Goal: Task Accomplishment & Management: Complete application form

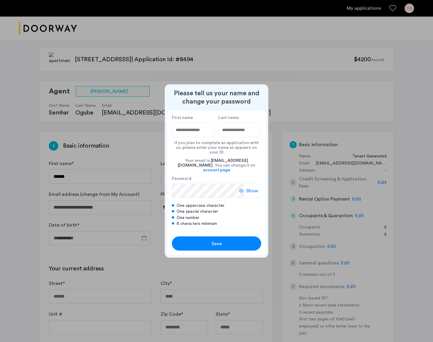
click at [195, 120] on label "First name" at bounding box center [193, 117] width 43 height 5
click at [195, 123] on input "First name" at bounding box center [193, 130] width 43 height 14
click at [187, 120] on label "First name" at bounding box center [193, 117] width 43 height 5
click at [187, 123] on input "First name" at bounding box center [193, 130] width 43 height 14
type input "******"
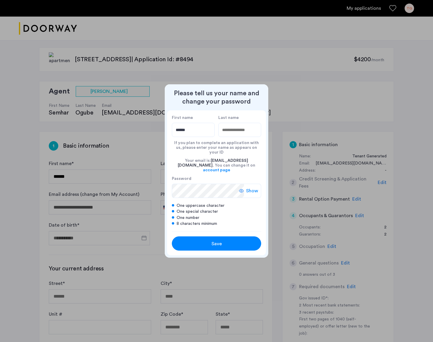
click at [250, 137] on input "Last name" at bounding box center [239, 130] width 43 height 14
type input "*******"
click at [280, 125] on div at bounding box center [216, 171] width 433 height 342
click at [222, 240] on div "Save" at bounding box center [216, 243] width 57 height 7
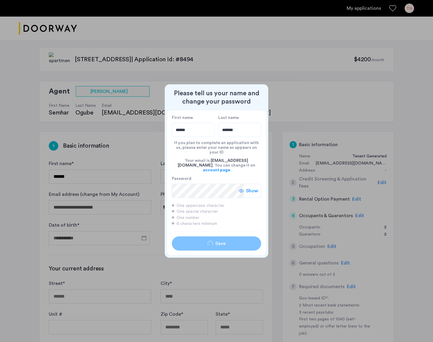
type input "******"
type input "*******"
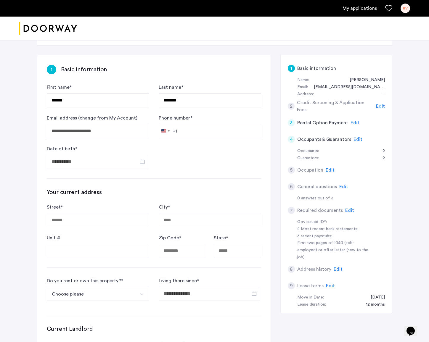
scroll to position [77, 0]
click at [111, 160] on input "Date of birth *" at bounding box center [97, 162] width 101 height 14
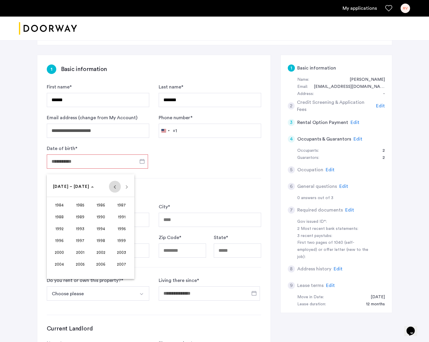
click at [113, 189] on span "Previous 24 years" at bounding box center [115, 187] width 12 height 12
click at [123, 188] on span "Next 24 years" at bounding box center [127, 187] width 12 height 12
click at [120, 218] on span "1967" at bounding box center [121, 217] width 19 height 11
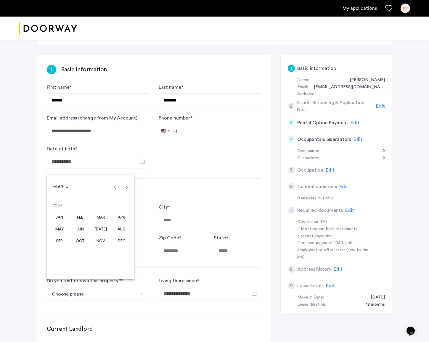
click at [96, 216] on span "MAR" at bounding box center [100, 217] width 19 height 11
click at [125, 247] on span "25" at bounding box center [126, 247] width 11 height 11
type input "**********"
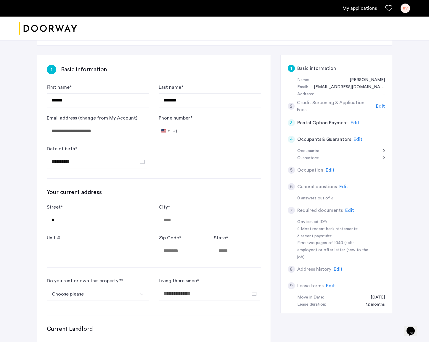
type input "**"
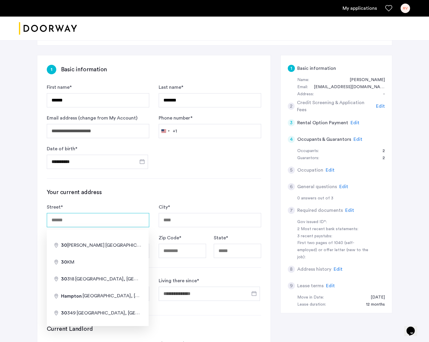
type input "**********"
type input "******"
type input "*****"
type input "**"
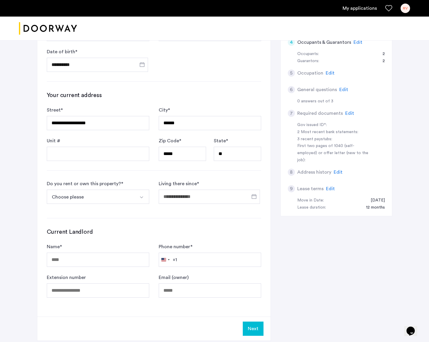
scroll to position [173, 0]
click at [139, 197] on img "Select option" at bounding box center [141, 197] width 5 height 5
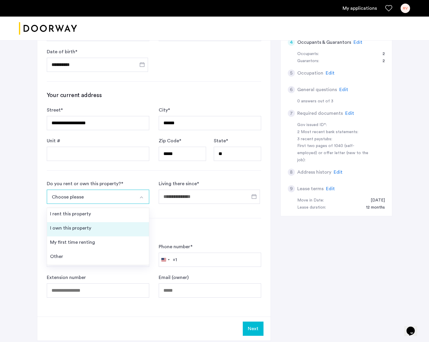
click at [89, 229] on div "I own this property" at bounding box center [70, 228] width 41 height 7
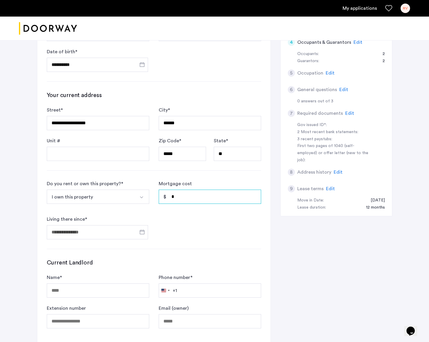
click at [181, 197] on input "*" at bounding box center [210, 197] width 102 height 14
drag, startPoint x: 181, startPoint y: 197, endPoint x: 170, endPoint y: 197, distance: 10.7
click at [170, 197] on input "*" at bounding box center [210, 197] width 102 height 14
type input "*****"
click at [144, 234] on span "Open calendar" at bounding box center [142, 232] width 14 height 14
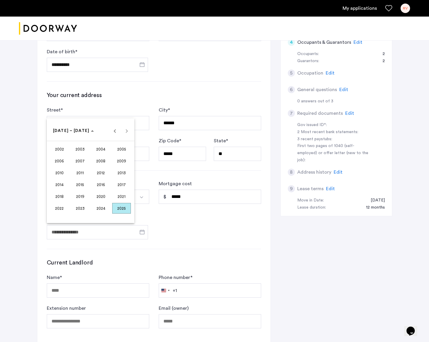
click at [103, 150] on span "2004" at bounding box center [100, 149] width 19 height 11
click at [79, 186] on span "OCT" at bounding box center [80, 184] width 19 height 11
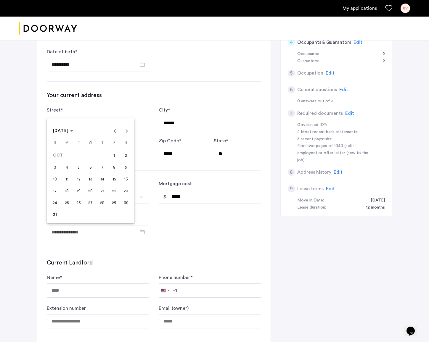
click at [116, 154] on span "1" at bounding box center [114, 155] width 11 height 11
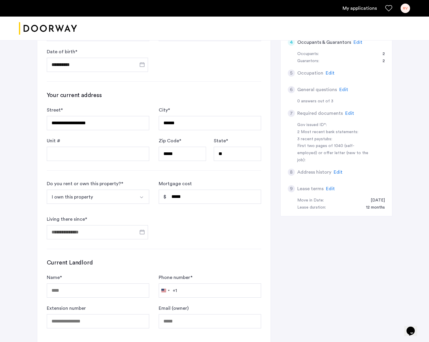
type input "**********"
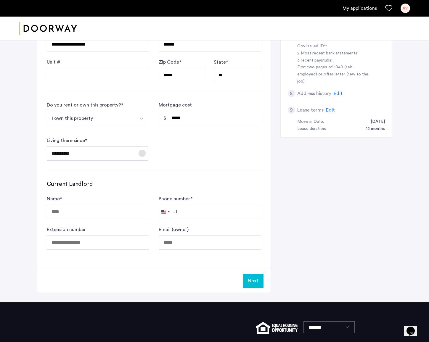
scroll to position [252, 0]
click at [254, 281] on button "Next" at bounding box center [253, 280] width 21 height 14
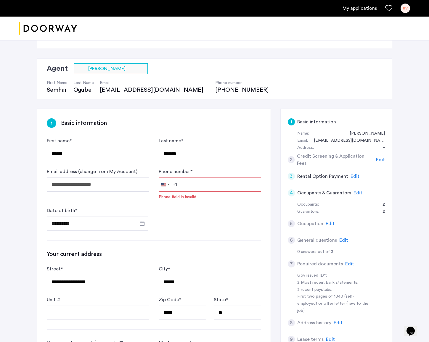
scroll to position [15, 0]
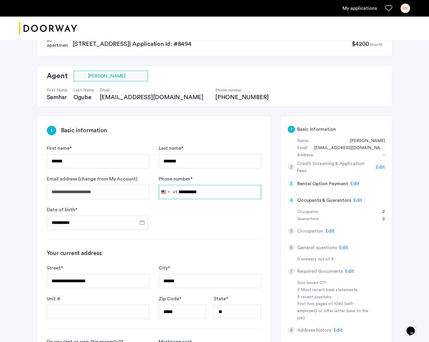
type input "**********"
click at [239, 248] on div "**********" at bounding box center [153, 315] width 233 height 398
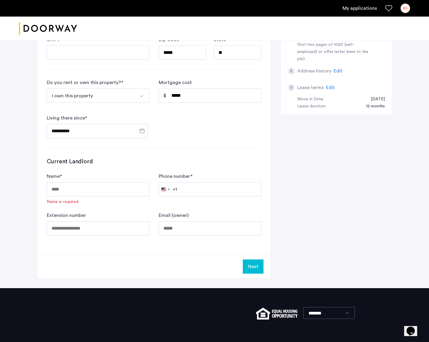
scroll to position [275, 0]
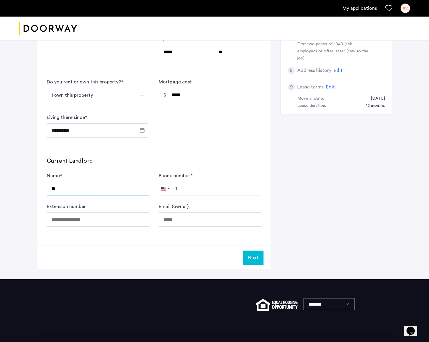
type input "**"
click at [110, 168] on div "Current Landlord Name * ** Phone number * [GEOGRAPHIC_DATA] +1 +1 244 results f…" at bounding box center [154, 192] width 214 height 70
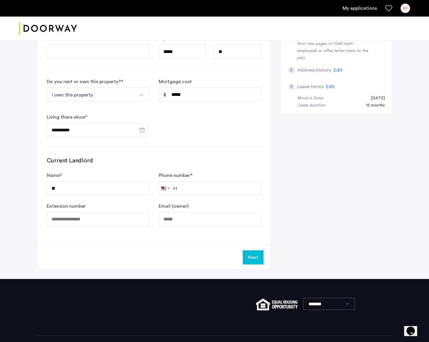
click at [255, 259] on button "Next" at bounding box center [253, 257] width 21 height 14
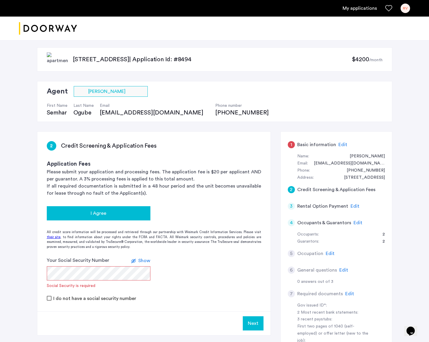
click at [83, 213] on div "I Agree" at bounding box center [99, 213] width 94 height 7
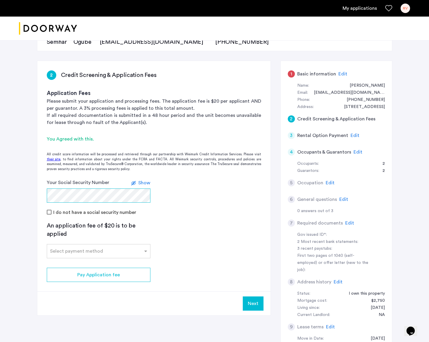
scroll to position [75, 0]
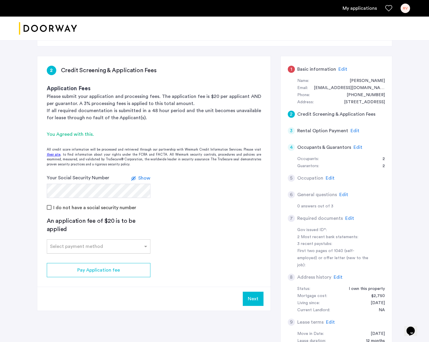
click at [82, 245] on input "text" at bounding box center [92, 245] width 85 height 4
click at [71, 258] on span "Credit Card" at bounding box center [63, 259] width 26 height 5
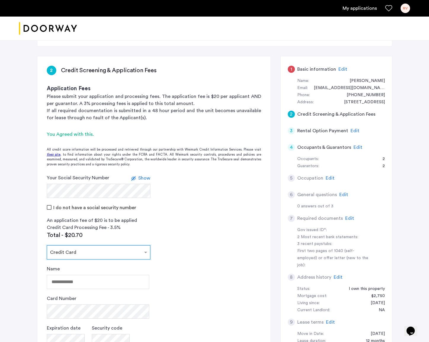
click at [76, 250] on input "text" at bounding box center [92, 251] width 85 height 4
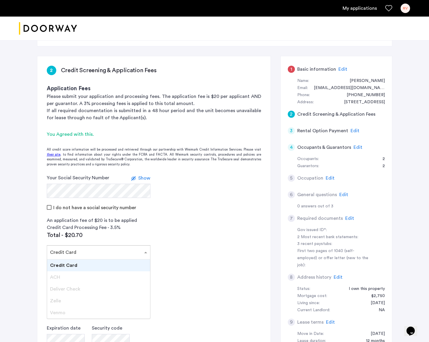
click at [78, 265] on div "Credit Card" at bounding box center [98, 266] width 103 height 12
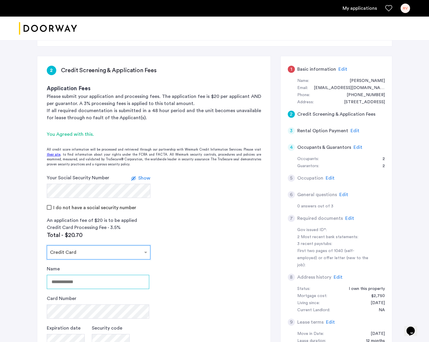
click at [88, 284] on input "Name" at bounding box center [98, 282] width 102 height 14
type input "**********"
click at [171, 285] on app-credit-screening "2 Credit Screening & Application Fees Application Fees Please submit your appli…" at bounding box center [153, 236] width 233 height 361
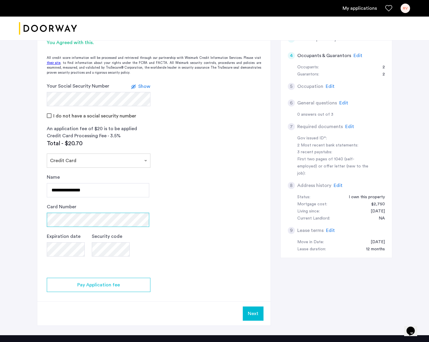
scroll to position [171, 0]
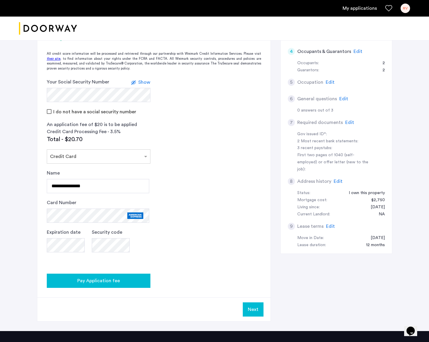
click at [95, 282] on span "Pay Application fee" at bounding box center [98, 280] width 43 height 7
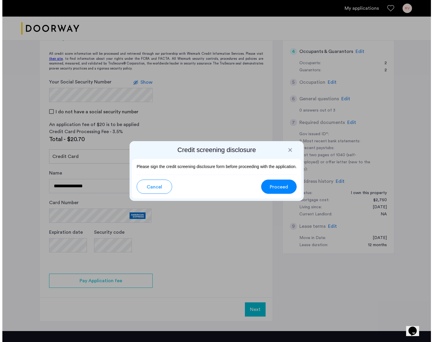
scroll to position [0, 0]
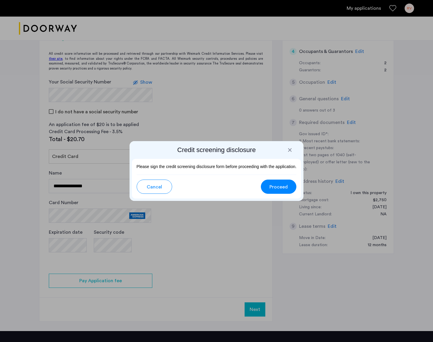
click at [277, 189] on span "Proceed" at bounding box center [279, 187] width 18 height 7
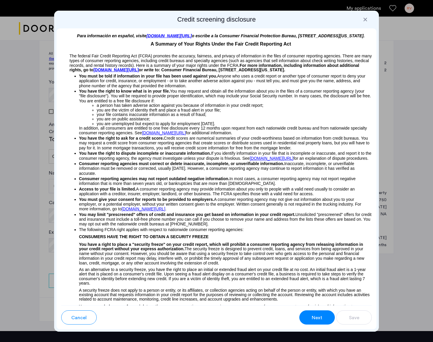
click at [315, 321] on span "Next" at bounding box center [317, 317] width 11 height 7
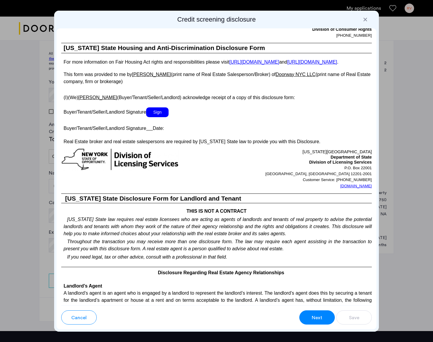
scroll to position [1063, 0]
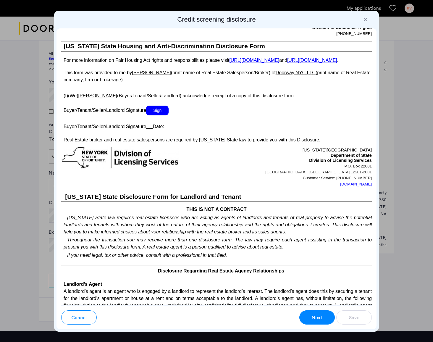
click at [159, 115] on span "Sign" at bounding box center [157, 111] width 22 height 10
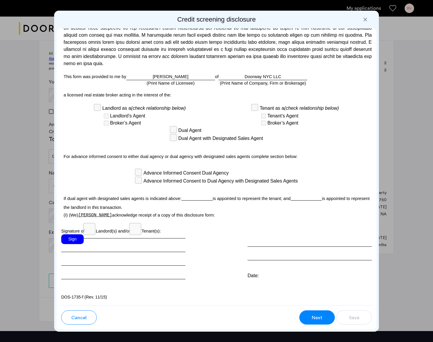
scroll to position [1649, 0]
click at [74, 239] on div "Sign" at bounding box center [72, 239] width 22 height 10
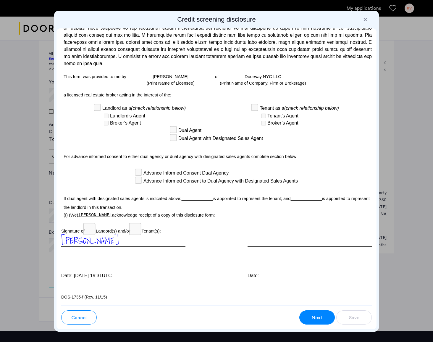
scroll to position [0, 0]
click at [318, 316] on span "Next" at bounding box center [317, 317] width 11 height 7
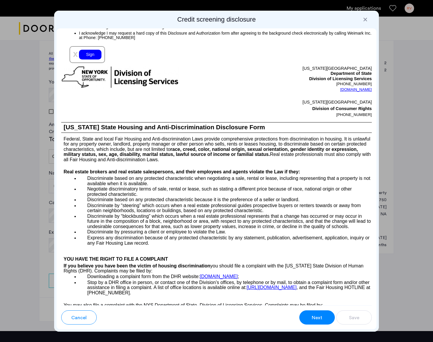
scroll to position [692, 0]
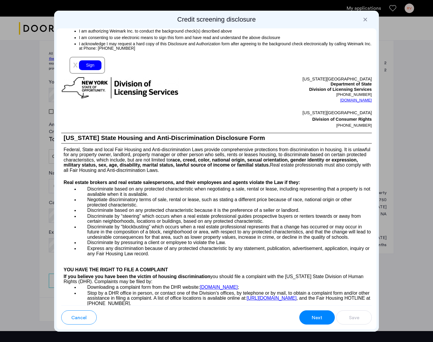
click at [90, 70] on div "Sign" at bounding box center [90, 65] width 22 height 10
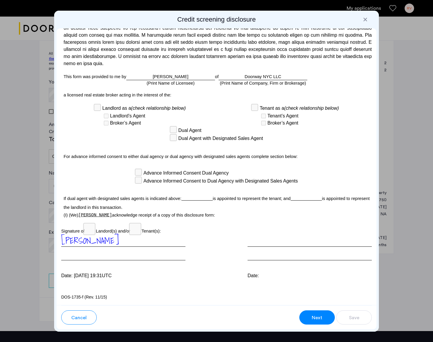
click at [314, 319] on span "Next" at bounding box center [317, 317] width 11 height 7
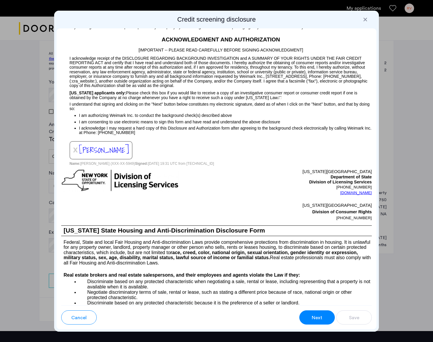
scroll to position [424, 0]
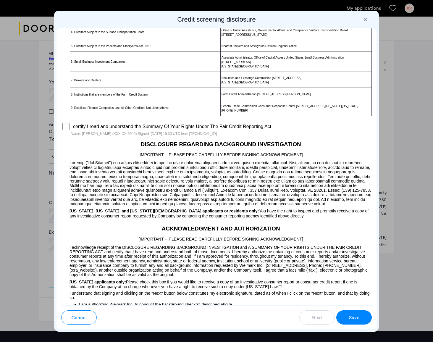
click at [361, 318] on button "Save" at bounding box center [355, 317] width 36 height 14
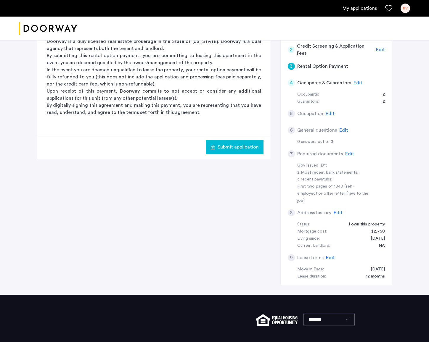
scroll to position [140, 0]
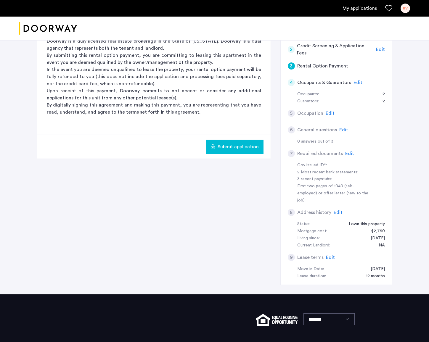
click at [359, 83] on span "Edit" at bounding box center [357, 82] width 9 height 5
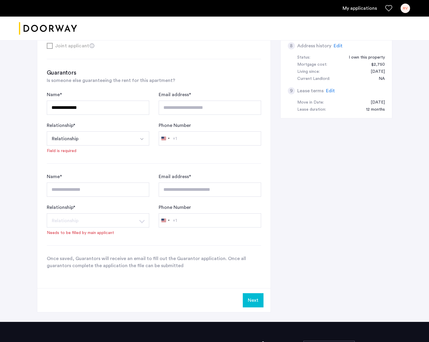
scroll to position [308, 0]
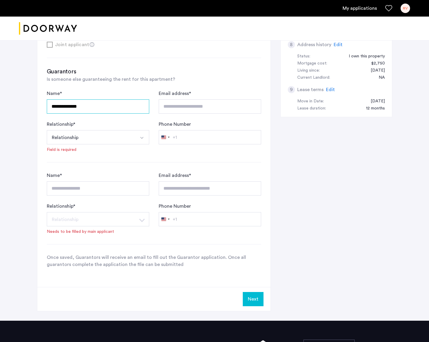
click at [91, 109] on input "**********" at bounding box center [98, 106] width 102 height 14
click at [114, 140] on button "Relationship" at bounding box center [91, 137] width 88 height 14
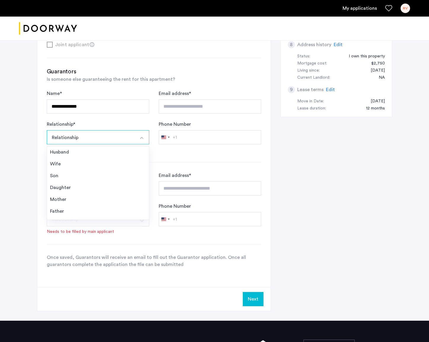
click at [80, 212] on div "Father" at bounding box center [98, 211] width 96 height 7
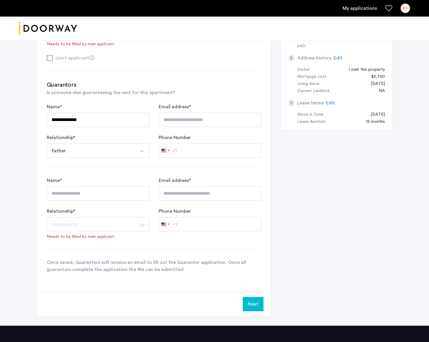
scroll to position [293, 0]
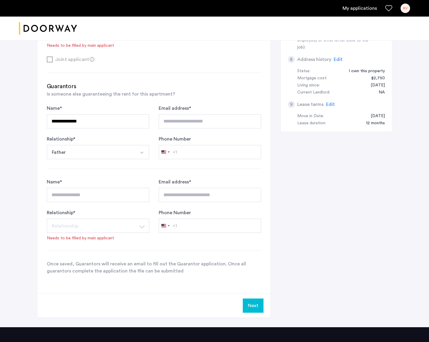
click at [255, 309] on button "Next" at bounding box center [253, 306] width 21 height 14
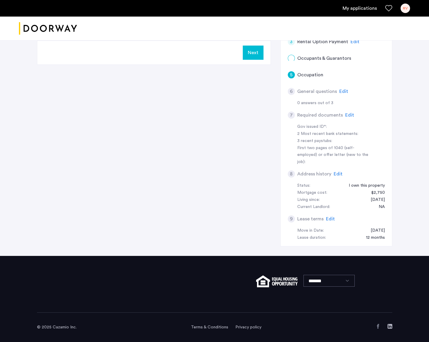
scroll to position [0, 0]
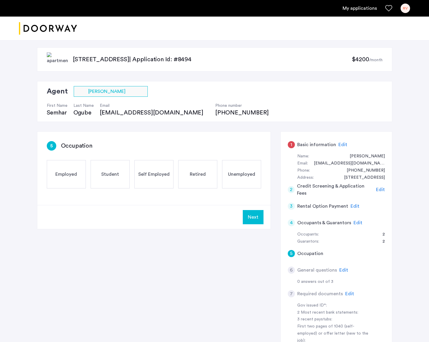
click at [75, 178] on div "Employed" at bounding box center [66, 174] width 39 height 28
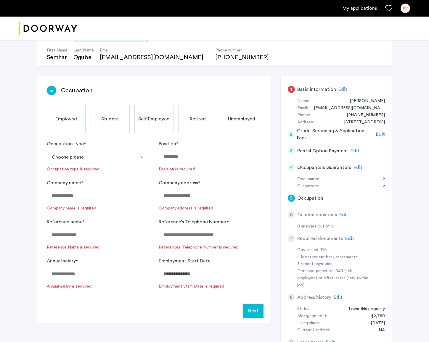
scroll to position [69, 0]
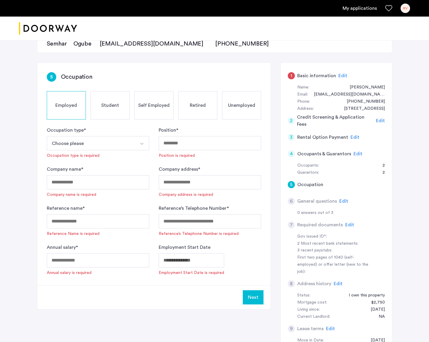
click at [136, 144] on button "Select option" at bounding box center [142, 143] width 14 height 14
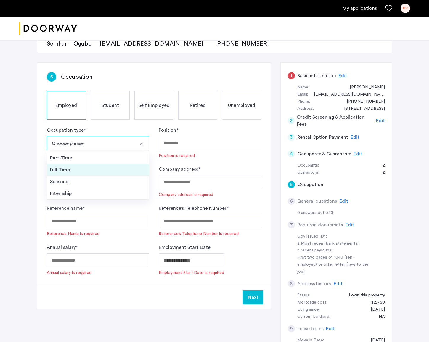
click at [67, 170] on div "Full-Time" at bounding box center [98, 169] width 96 height 7
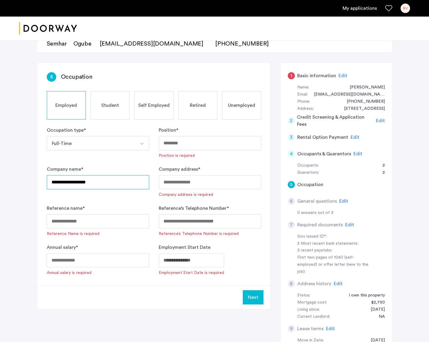
type input "**********"
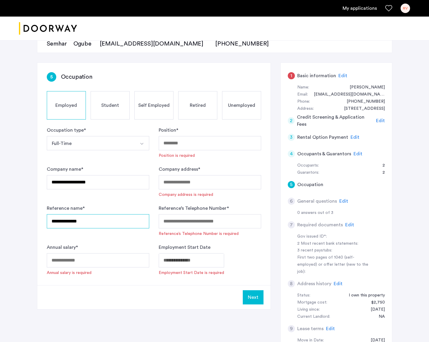
type input "**********"
click at [86, 264] on input "Annual salary *" at bounding box center [98, 260] width 102 height 14
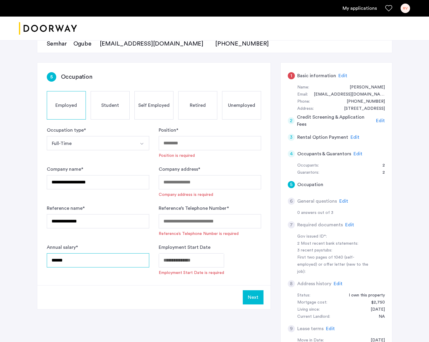
drag, startPoint x: 74, startPoint y: 261, endPoint x: 31, endPoint y: 258, distance: 43.0
click at [31, 258] on div "**********" at bounding box center [214, 167] width 373 height 397
type input "******"
click at [183, 142] on input "Position *" at bounding box center [210, 143] width 102 height 14
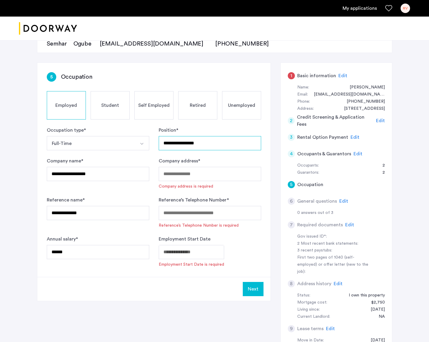
type input "**********"
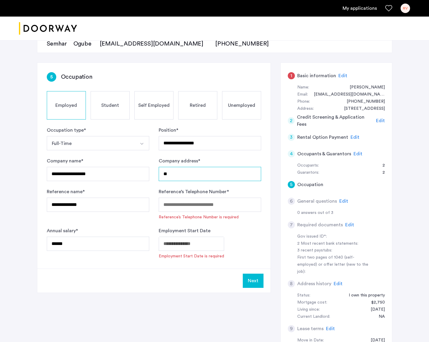
type input "*"
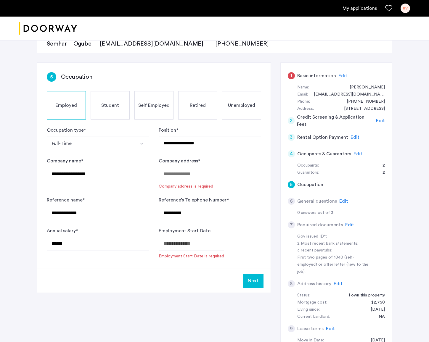
type input "**********"
click at [206, 176] on input "Company address *" at bounding box center [210, 174] width 102 height 14
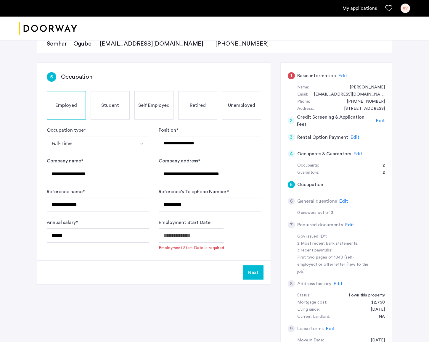
type input "**********"
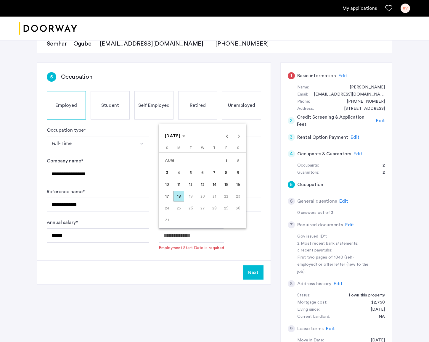
click at [178, 234] on body "**********" at bounding box center [214, 102] width 429 height 342
click at [185, 138] on span "[DATE]" at bounding box center [175, 136] width 20 height 5
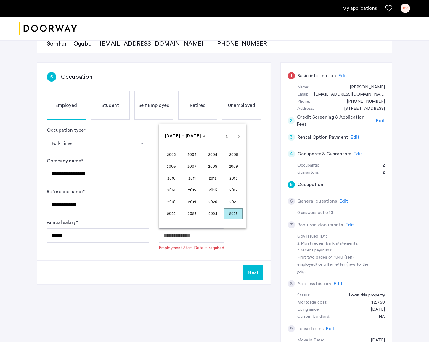
click at [213, 213] on span "2024" at bounding box center [212, 213] width 19 height 11
click at [177, 177] on span "MAY" at bounding box center [171, 178] width 19 height 11
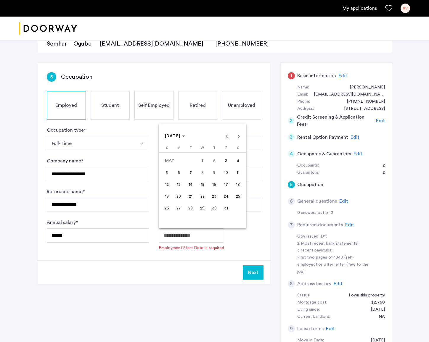
click at [202, 185] on span "15" at bounding box center [202, 184] width 11 height 11
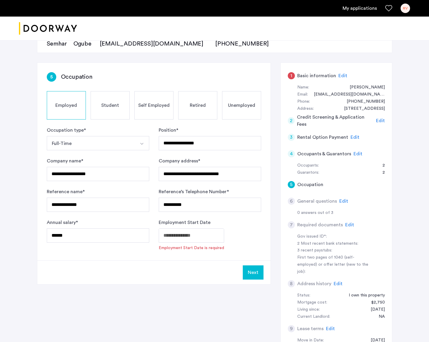
type input "**********"
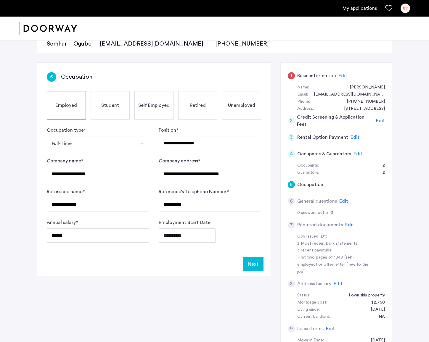
click at [257, 266] on button "Next" at bounding box center [253, 264] width 21 height 14
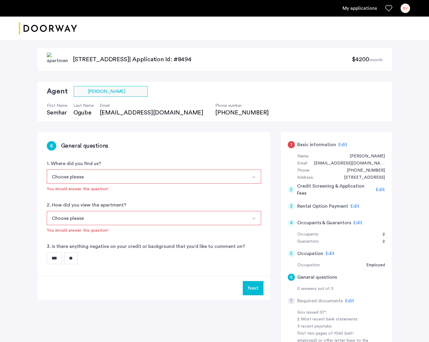
click at [104, 175] on button "Choose please" at bounding box center [147, 177] width 200 height 14
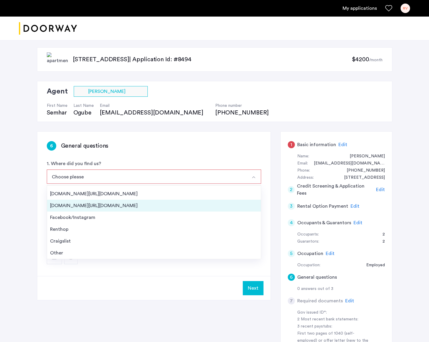
scroll to position [9, 0]
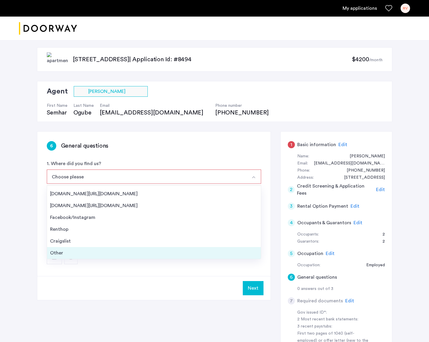
click at [66, 252] on div "Other" at bounding box center [154, 253] width 208 height 7
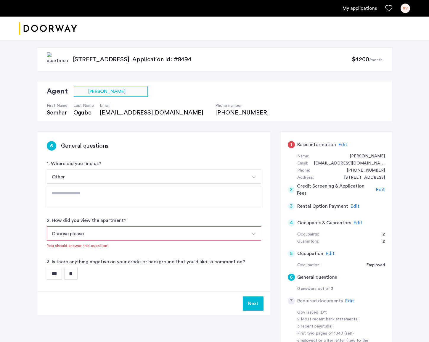
click at [83, 234] on button "Choose please" at bounding box center [147, 233] width 200 height 14
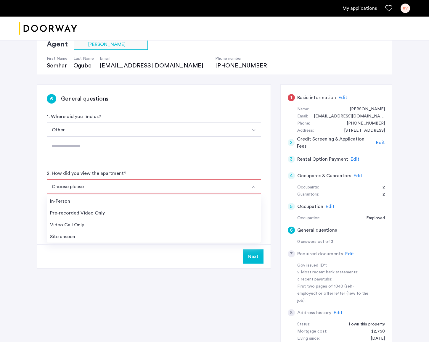
scroll to position [48, 0]
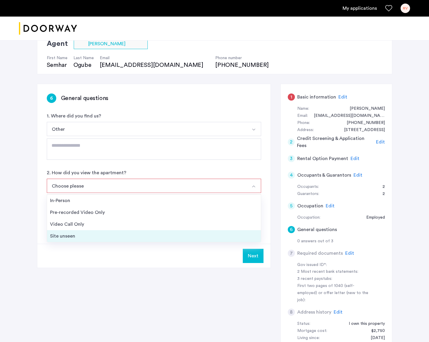
click at [74, 236] on div "Site unseen" at bounding box center [154, 236] width 208 height 7
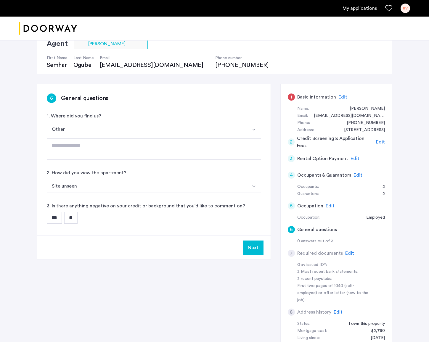
click at [69, 221] on input "**" at bounding box center [70, 218] width 13 height 12
click at [101, 149] on textarea at bounding box center [154, 149] width 214 height 21
type textarea "**********"
click at [248, 250] on button "Next" at bounding box center [253, 248] width 21 height 14
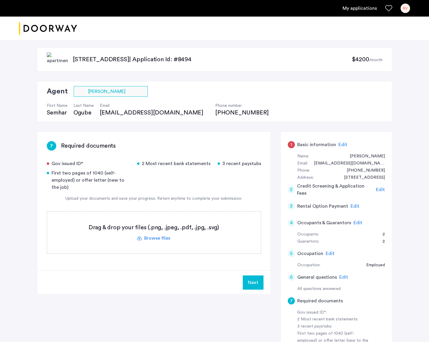
scroll to position [0, 0]
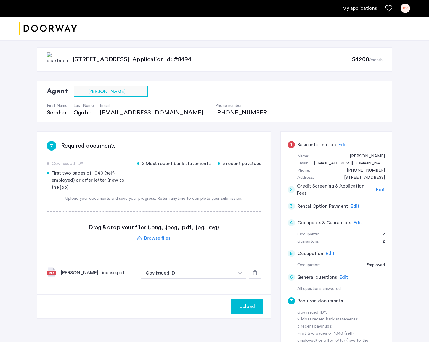
click at [241, 274] on img "button" at bounding box center [240, 273] width 4 height 2
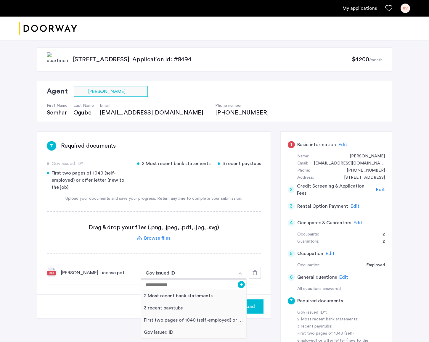
click at [208, 27] on div at bounding box center [214, 29] width 429 height 24
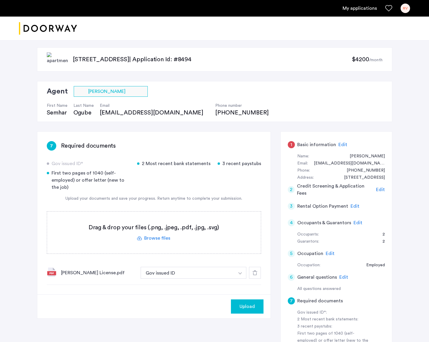
click at [207, 33] on div at bounding box center [214, 29] width 429 height 24
click at [207, 31] on div at bounding box center [214, 29] width 429 height 24
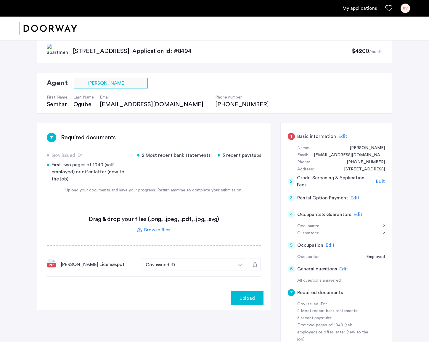
scroll to position [9, 0]
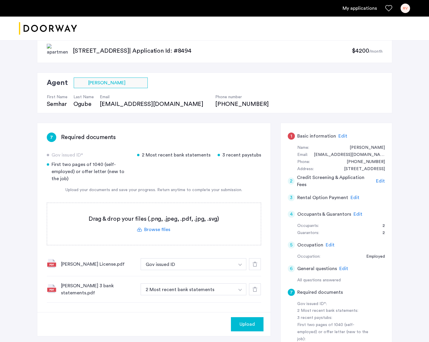
click at [211, 25] on div at bounding box center [214, 29] width 429 height 24
click at [241, 265] on img "button" at bounding box center [240, 265] width 4 height 2
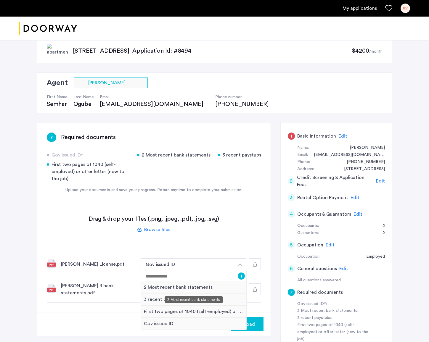
click at [187, 287] on div "2 Most recent bank statements" at bounding box center [194, 287] width 106 height 12
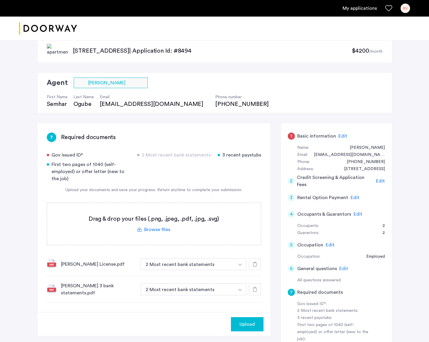
click at [240, 264] on img "button" at bounding box center [240, 265] width 4 height 2
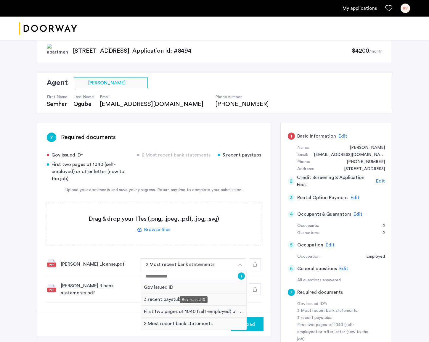
click at [195, 287] on div "Gov issued ID" at bounding box center [194, 287] width 106 height 12
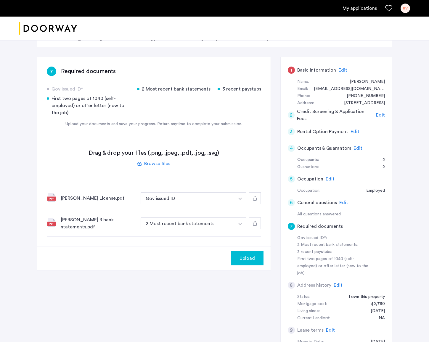
scroll to position [75, 0]
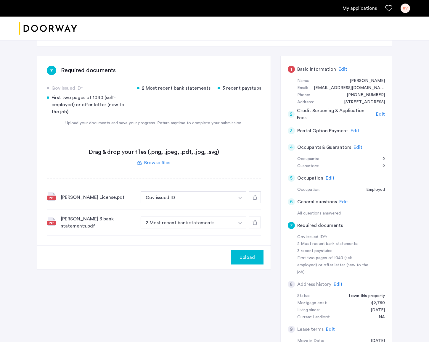
click at [242, 199] on img "button" at bounding box center [240, 198] width 4 height 2
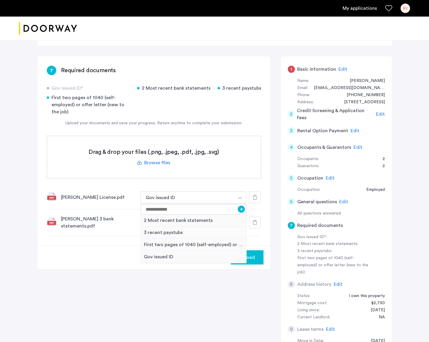
click at [213, 312] on div "7 Required documents Gov issued ID* 2 Most recent bank statements 3 recent pays…" at bounding box center [214, 211] width 355 height 310
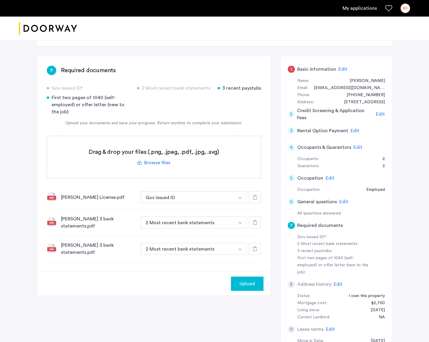
click at [240, 199] on img "button" at bounding box center [240, 198] width 4 height 2
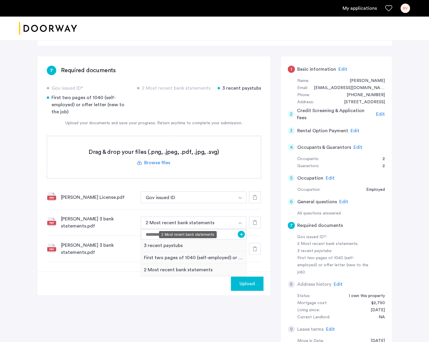
click at [213, 223] on button "2 Most recent bank statements" at bounding box center [188, 223] width 94 height 12
click at [255, 250] on icon at bounding box center [254, 249] width 5 height 5
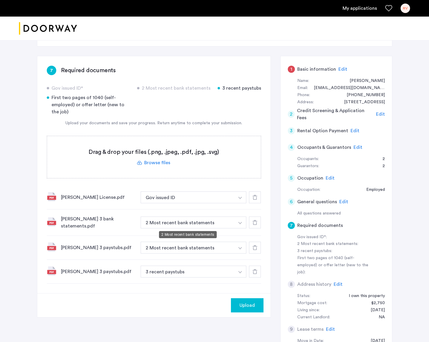
click at [185, 221] on button "2 Most recent bank statements" at bounding box center [188, 223] width 94 height 12
click at [87, 225] on div "[PERSON_NAME] 3 bank statements.pdf" at bounding box center [98, 222] width 75 height 14
click at [76, 221] on div "[PERSON_NAME] 3 bank statements.pdf" at bounding box center [98, 222] width 75 height 14
click at [53, 223] on img at bounding box center [51, 221] width 9 height 9
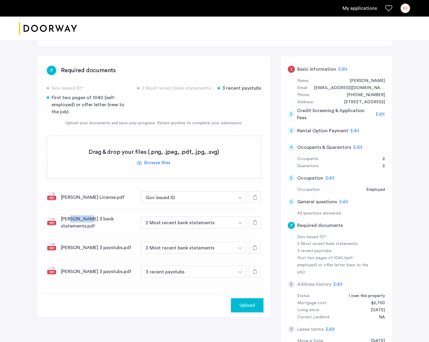
click at [53, 223] on img at bounding box center [51, 221] width 9 height 9
click at [255, 223] on icon at bounding box center [254, 222] width 5 height 5
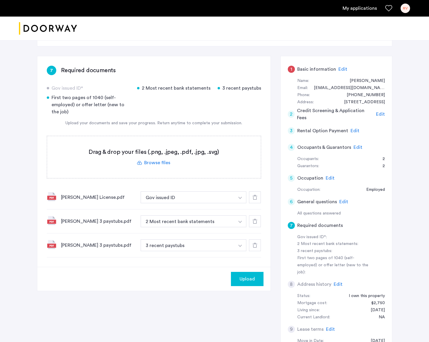
click at [257, 225] on div at bounding box center [255, 221] width 12 height 12
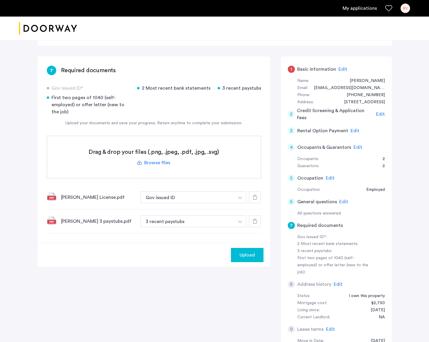
click at [50, 197] on img at bounding box center [51, 196] width 9 height 9
click at [75, 197] on div "[PERSON_NAME] License.pdf" at bounding box center [98, 197] width 75 height 7
click at [74, 197] on div "[PERSON_NAME] License.pdf" at bounding box center [98, 197] width 75 height 7
click at [91, 221] on div "[PERSON_NAME] 3 paystubs.pdf" at bounding box center [98, 221] width 75 height 7
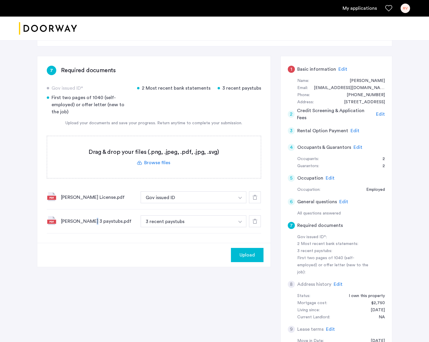
click at [91, 221] on div "[PERSON_NAME] 3 paystubs.pdf" at bounding box center [98, 221] width 75 height 7
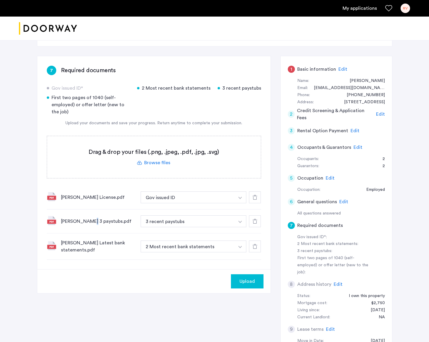
click at [238, 203] on button "button" at bounding box center [240, 198] width 12 height 12
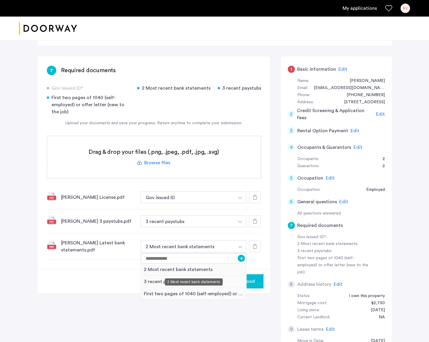
click at [192, 270] on div "2 Most recent bank statements" at bounding box center [194, 270] width 106 height 12
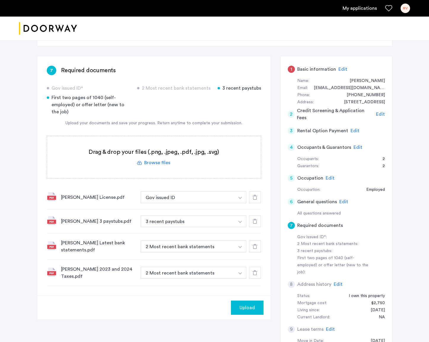
click at [240, 199] on img "button" at bounding box center [240, 198] width 4 height 2
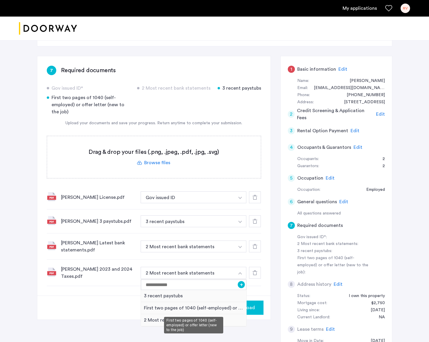
click at [218, 308] on div "First two pages of 1040 (self-employed) or offer letter (new to the job)" at bounding box center [194, 308] width 106 height 12
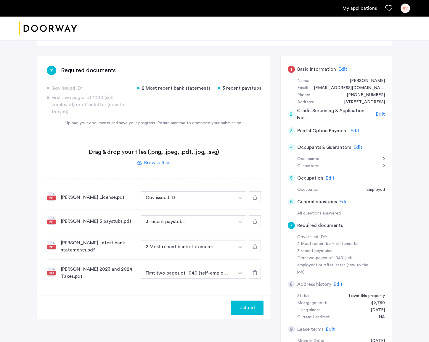
click at [160, 162] on label at bounding box center [154, 157] width 214 height 42
click at [0, 0] on input "file" at bounding box center [0, 0] width 0 height 0
click at [59, 224] on div "[PERSON_NAME] 3 paystubs.pdf 3 recent paystubs + 2 Most recent bank statements …" at bounding box center [154, 222] width 214 height 24
click at [59, 89] on div "Gov issued ID*" at bounding box center [88, 88] width 83 height 7
click at [52, 222] on img at bounding box center [51, 220] width 9 height 9
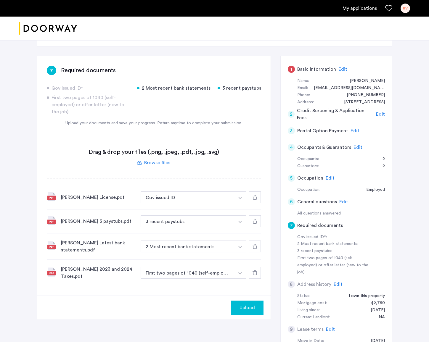
click at [52, 222] on img at bounding box center [51, 220] width 9 height 9
click at [52, 247] on img at bounding box center [51, 245] width 9 height 9
click at [51, 247] on img at bounding box center [51, 245] width 9 height 9
click at [249, 308] on span "Upload" at bounding box center [246, 307] width 15 height 7
click at [250, 308] on button "Next" at bounding box center [253, 308] width 21 height 14
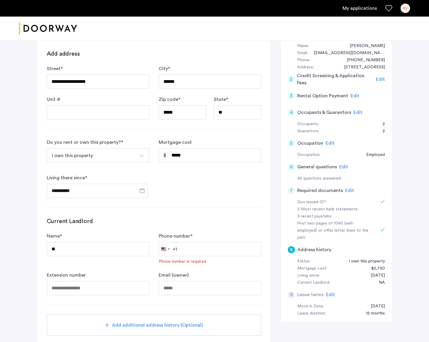
scroll to position [126, 0]
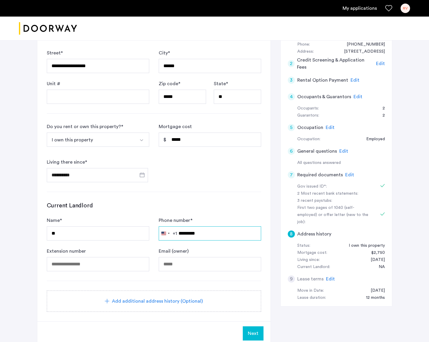
type input "*********"
click at [257, 333] on span "Next" at bounding box center [253, 333] width 11 height 7
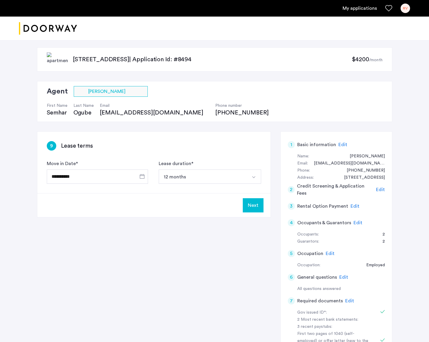
click at [256, 206] on button "Next" at bounding box center [253, 205] width 21 height 14
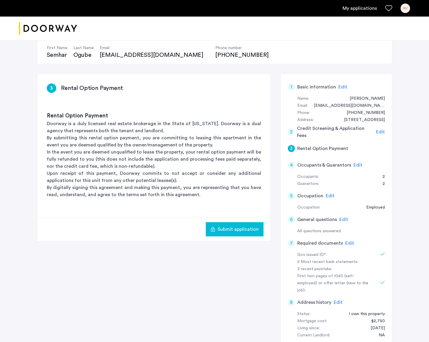
scroll to position [57, 0]
click at [232, 231] on span "Submit application" at bounding box center [238, 229] width 41 height 7
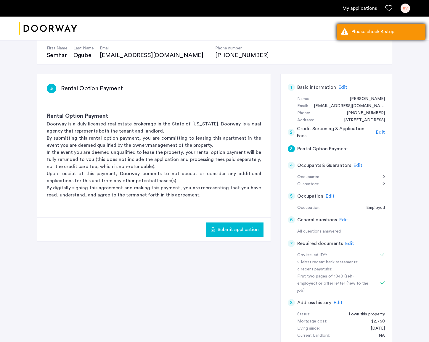
click at [378, 34] on div "Please check 4 step" at bounding box center [386, 31] width 70 height 7
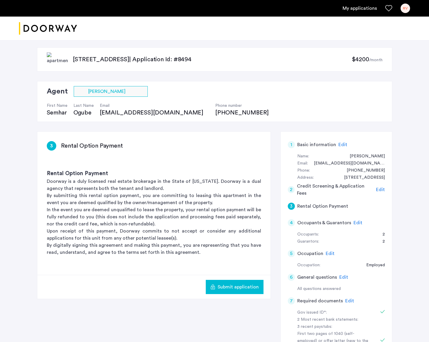
scroll to position [0, 0]
click at [238, 288] on span "Submit application" at bounding box center [238, 287] width 41 height 7
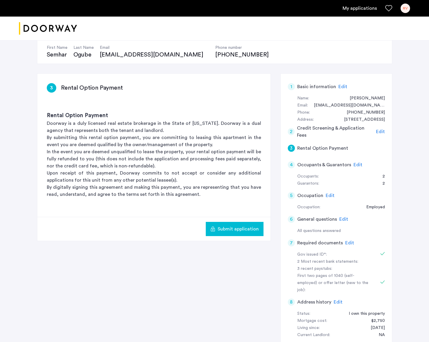
scroll to position [60, 0]
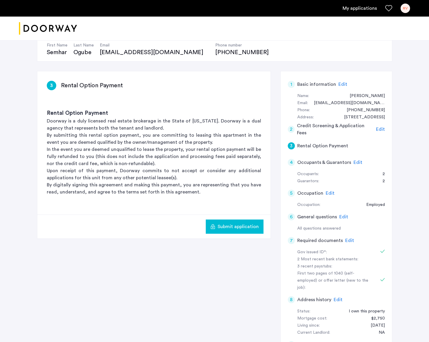
click at [359, 162] on span "Edit" at bounding box center [357, 162] width 9 height 5
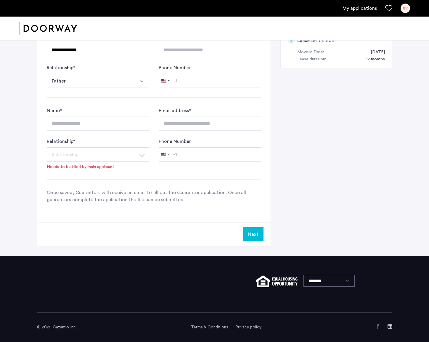
scroll to position [365, 0]
click at [259, 232] on button "Next" at bounding box center [253, 234] width 21 height 14
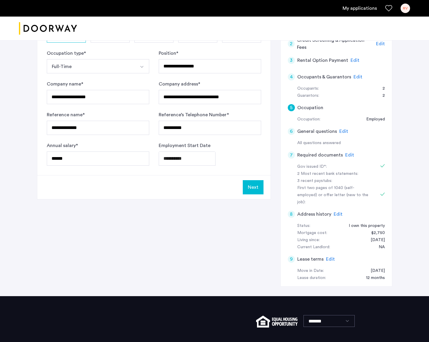
scroll to position [147, 0]
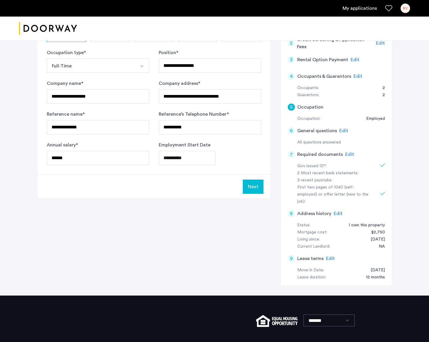
click at [253, 189] on button "Next" at bounding box center [253, 187] width 21 height 14
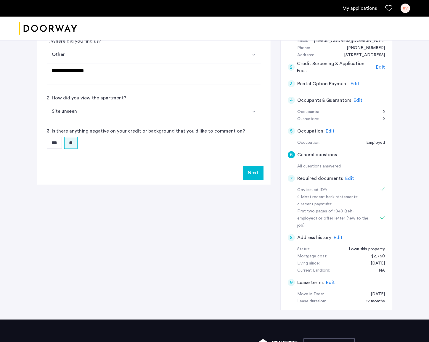
scroll to position [124, 0]
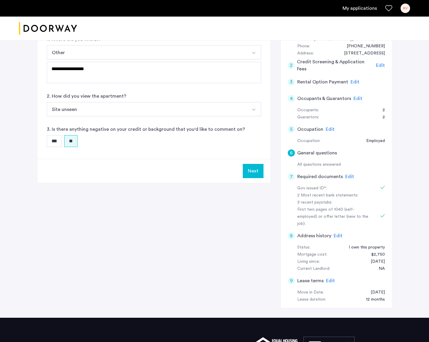
click at [252, 173] on button "Next" at bounding box center [253, 171] width 21 height 14
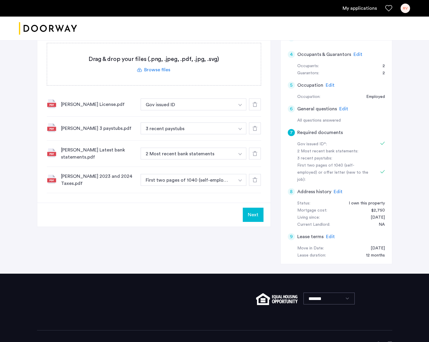
scroll to position [173, 0]
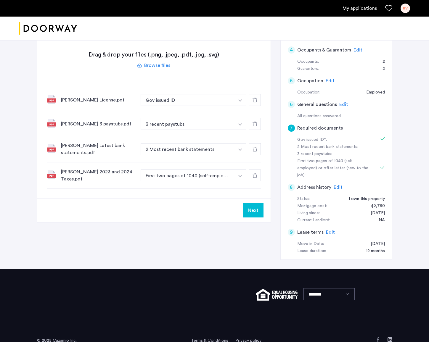
click at [255, 212] on button "Next" at bounding box center [253, 210] width 21 height 14
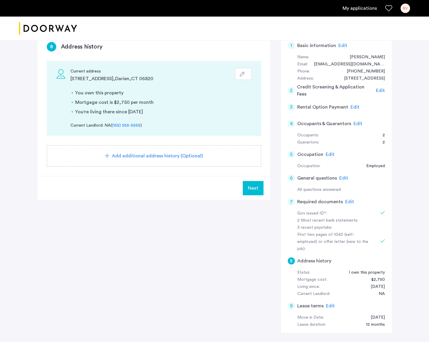
scroll to position [103, 0]
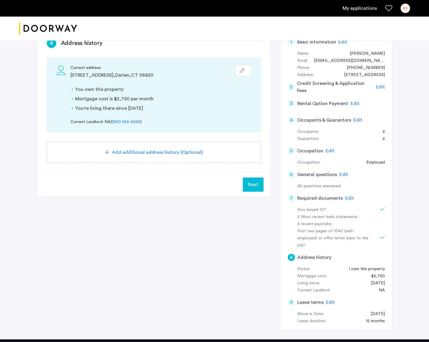
click at [251, 186] on span "Next" at bounding box center [253, 184] width 11 height 7
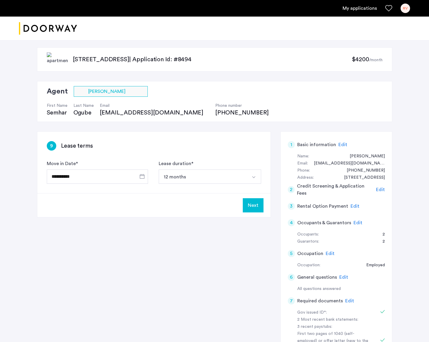
click at [252, 205] on button "Next" at bounding box center [253, 205] width 21 height 14
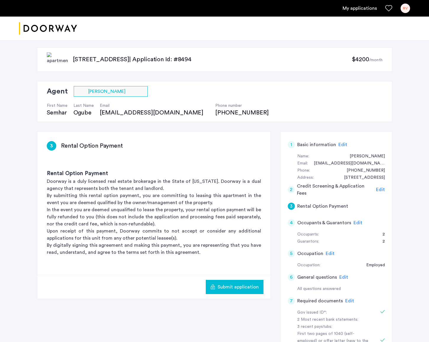
click at [230, 288] on span "Submit application" at bounding box center [238, 287] width 41 height 7
drag, startPoint x: 249, startPoint y: 284, endPoint x: 242, endPoint y: 284, distance: 6.8
click at [247, 284] on span "Submit application" at bounding box center [238, 287] width 41 height 7
click at [238, 286] on span "Submit application" at bounding box center [238, 287] width 41 height 7
click at [247, 287] on span "Submit application" at bounding box center [238, 287] width 41 height 7
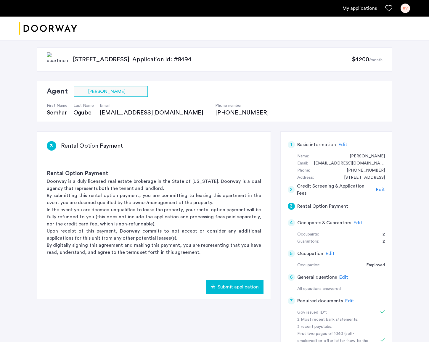
click at [340, 145] on span "Edit" at bounding box center [342, 144] width 9 height 5
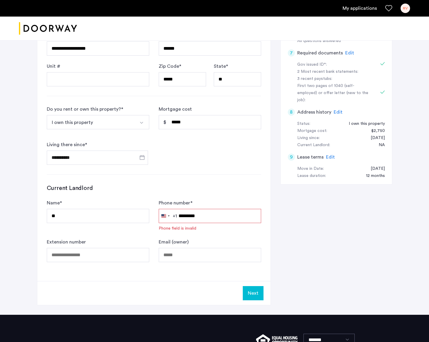
scroll to position [257, 0]
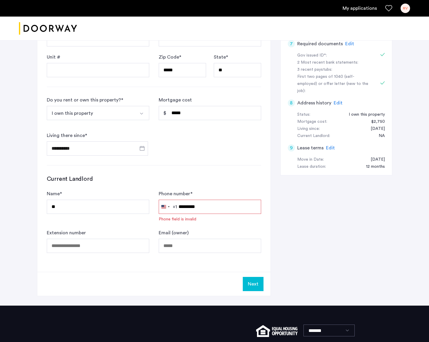
drag, startPoint x: 215, startPoint y: 206, endPoint x: 172, endPoint y: 207, distance: 43.2
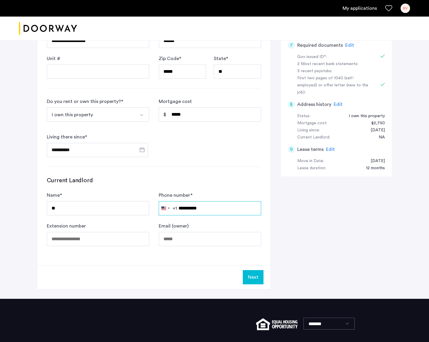
scroll to position [257, 0]
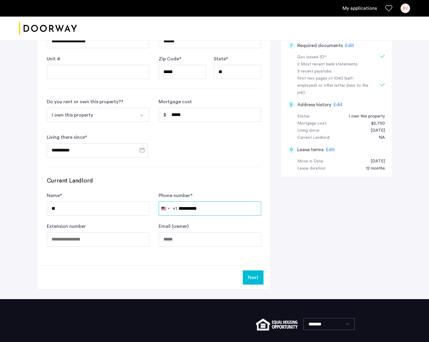
type input "**********"
drag, startPoint x: 70, startPoint y: 208, endPoint x: 30, endPoint y: 205, distance: 39.5
click at [30, 205] on div "**********" at bounding box center [214, 40] width 373 height 517
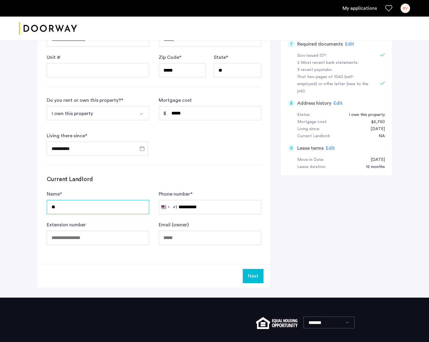
drag, startPoint x: 65, startPoint y: 208, endPoint x: 51, endPoint y: 208, distance: 14.5
click at [51, 208] on input "**" at bounding box center [98, 207] width 102 height 14
type input "**********"
click at [254, 277] on button "Next" at bounding box center [253, 276] width 21 height 14
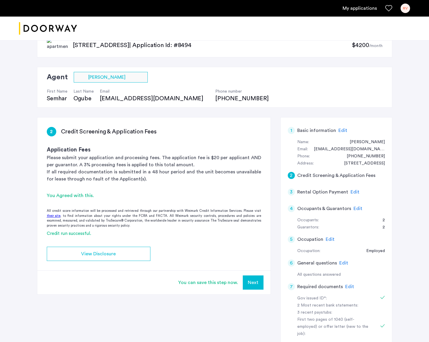
scroll to position [19, 0]
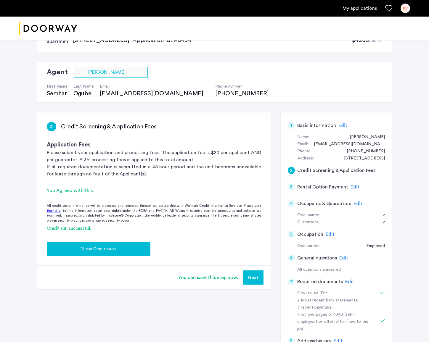
click at [105, 246] on span "View Disclosure" at bounding box center [98, 248] width 35 height 7
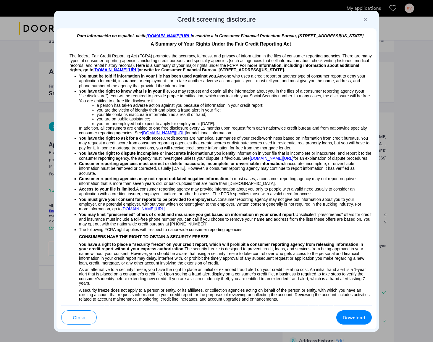
scroll to position [0, 0]
click at [366, 19] on div at bounding box center [366, 20] width 6 height 6
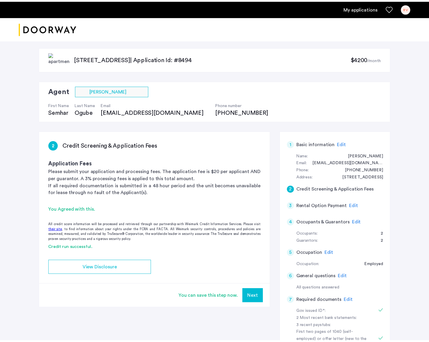
scroll to position [0, 0]
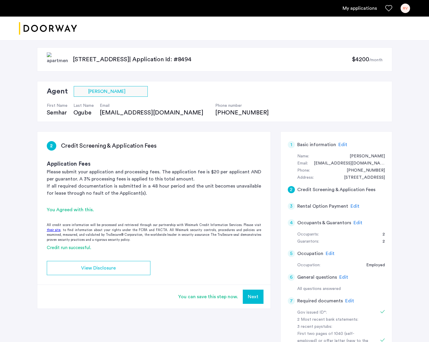
click at [258, 279] on app-credit-screening "2 Credit Screening & Application Fees Application Fees Please submit your appli…" at bounding box center [153, 220] width 233 height 177
click at [253, 277] on app-credit-screening "2 Credit Screening & Application Fees Application Fees Please submit your appli…" at bounding box center [153, 220] width 233 height 177
click at [355, 223] on span "Edit" at bounding box center [357, 223] width 9 height 5
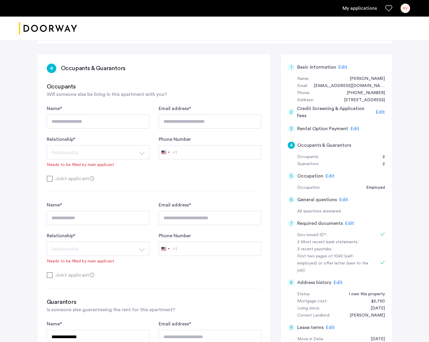
scroll to position [89, 0]
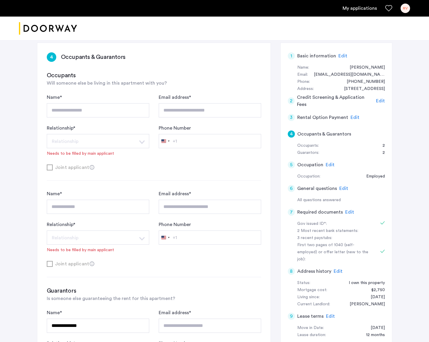
click at [327, 162] on span "Edit" at bounding box center [330, 164] width 9 height 5
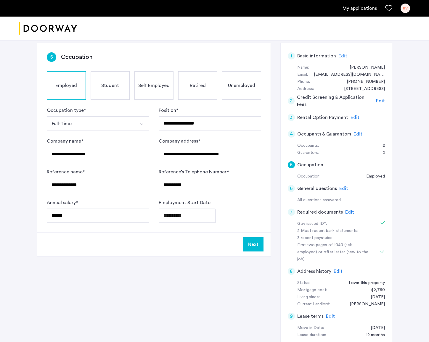
click at [257, 246] on button "Next" at bounding box center [253, 244] width 21 height 14
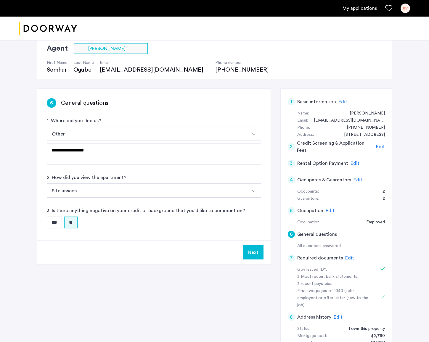
scroll to position [42, 0]
drag, startPoint x: 256, startPoint y: 255, endPoint x: 252, endPoint y: 257, distance: 3.8
click at [252, 257] on button "Next" at bounding box center [253, 253] width 21 height 14
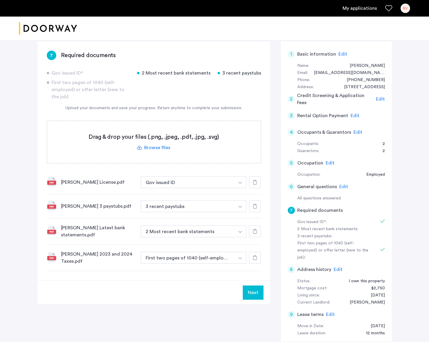
scroll to position [93, 0]
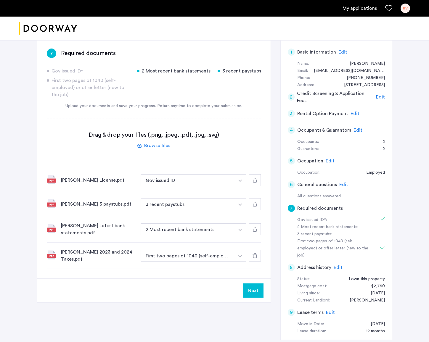
click at [73, 181] on div "[PERSON_NAME] License.pdf" at bounding box center [98, 180] width 75 height 7
click at [254, 295] on button "Next" at bounding box center [253, 291] width 21 height 14
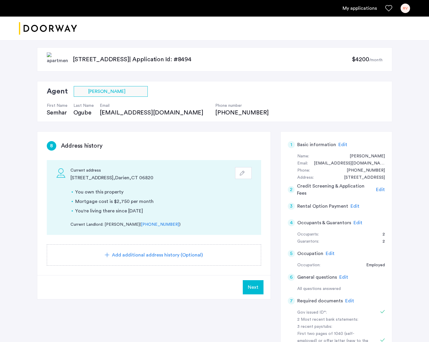
click at [250, 285] on span "Next" at bounding box center [253, 287] width 11 height 7
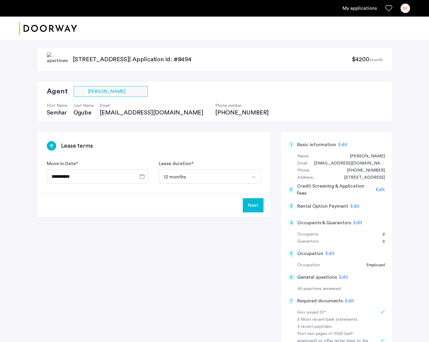
click at [255, 207] on button "Next" at bounding box center [253, 205] width 21 height 14
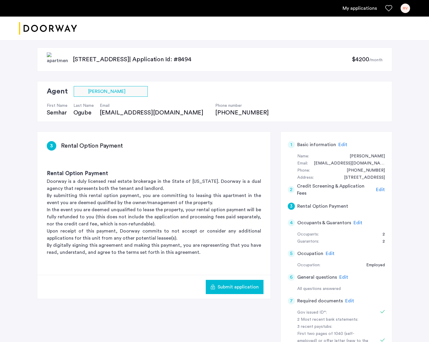
click at [231, 287] on span "Submit application" at bounding box center [238, 287] width 41 height 7
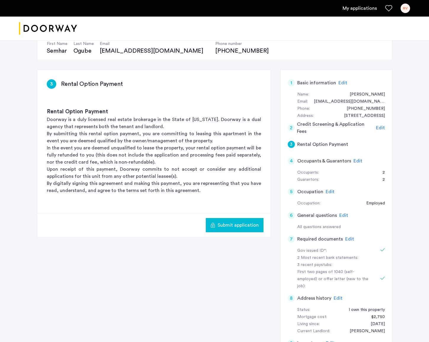
scroll to position [63, 0]
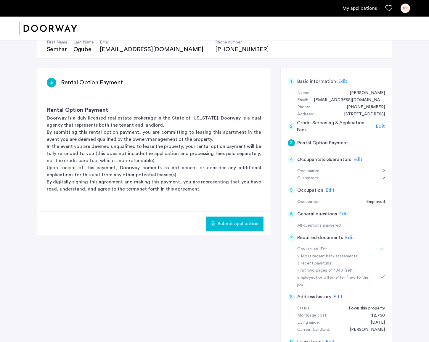
click at [357, 160] on span "Edit" at bounding box center [357, 159] width 9 height 5
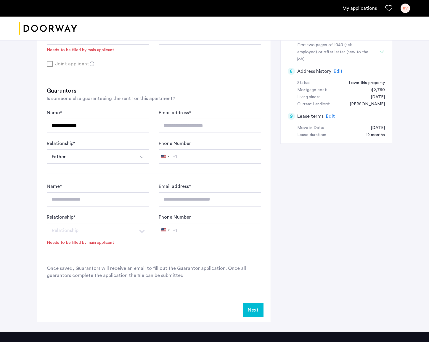
scroll to position [290, 0]
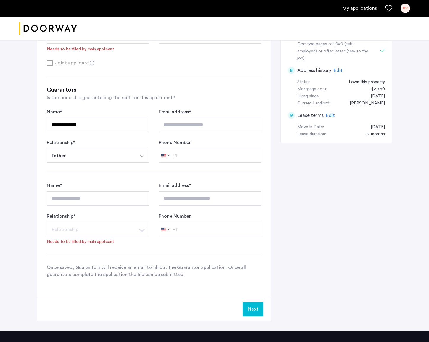
click at [256, 312] on button "Next" at bounding box center [253, 309] width 21 height 14
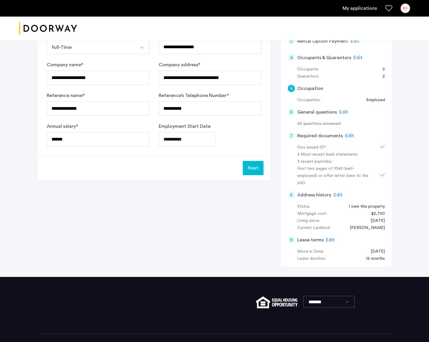
scroll to position [166, 0]
